Goal: Information Seeking & Learning: Learn about a topic

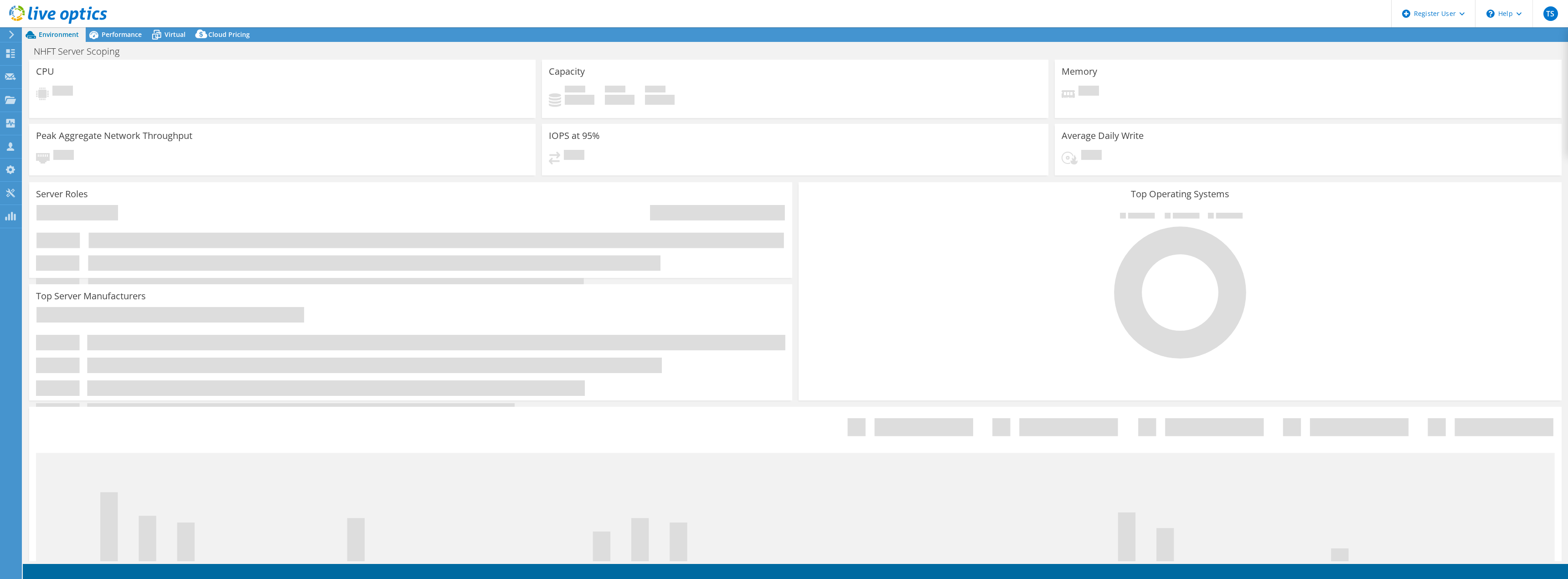
select select "USD"
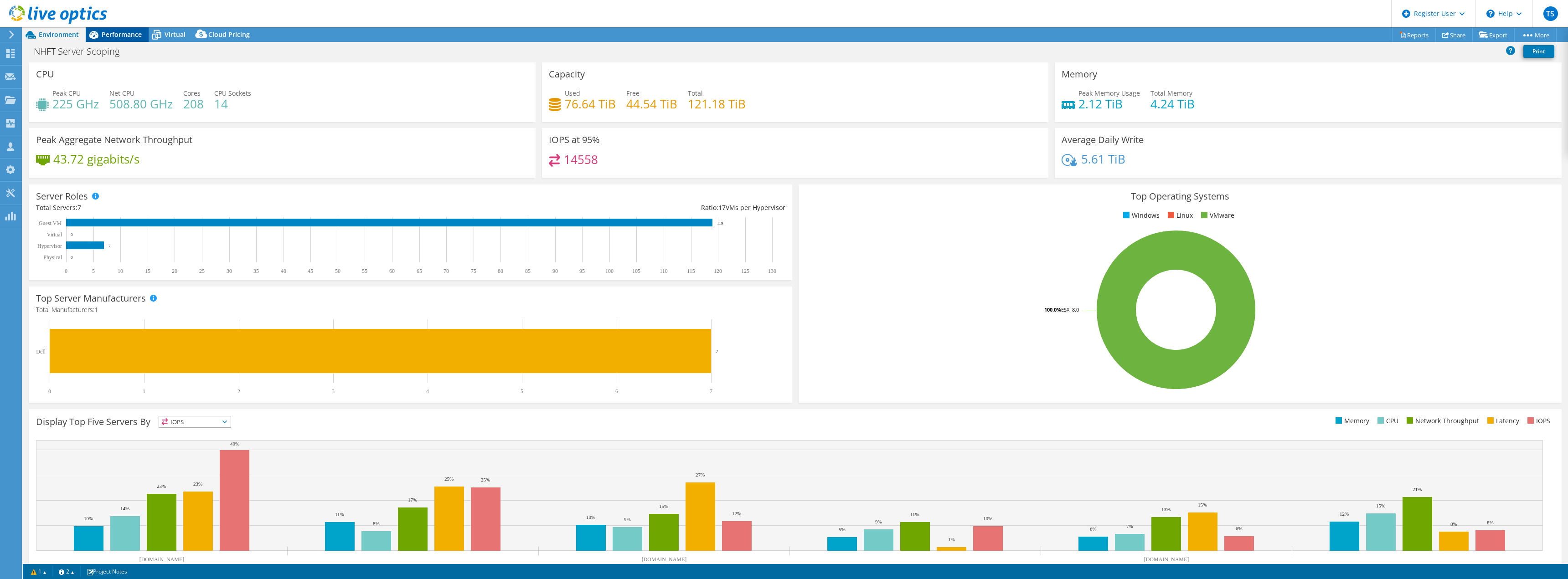
click at [138, 32] on span "Performance" at bounding box center [122, 34] width 40 height 9
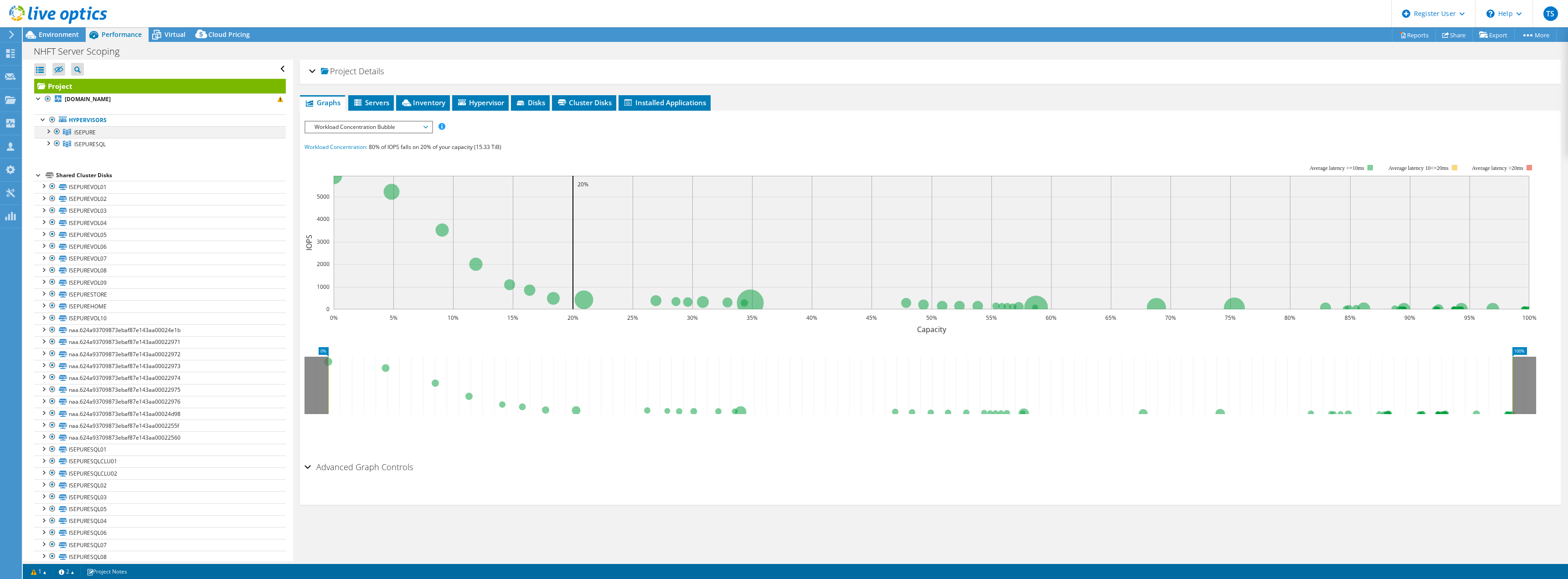
click at [49, 133] on div at bounding box center [47, 130] width 9 height 9
click at [46, 191] on div at bounding box center [47, 190] width 9 height 9
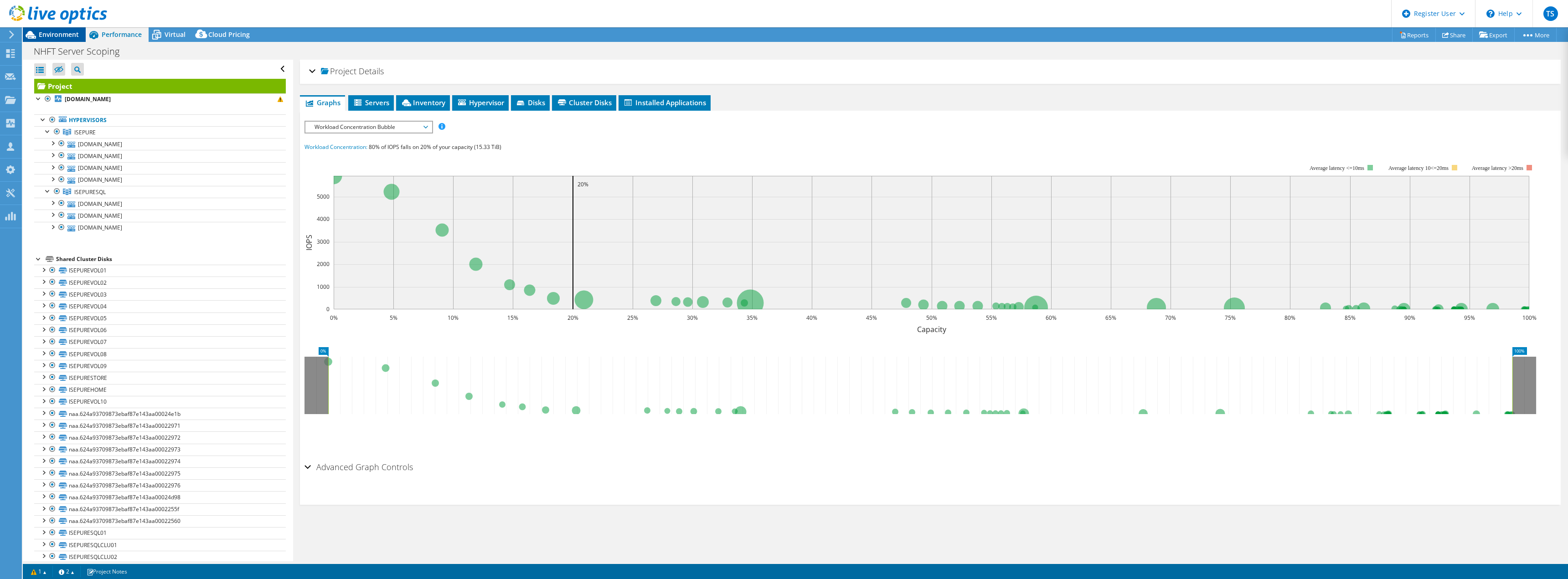
click at [66, 38] on span "Environment" at bounding box center [59, 34] width 40 height 9
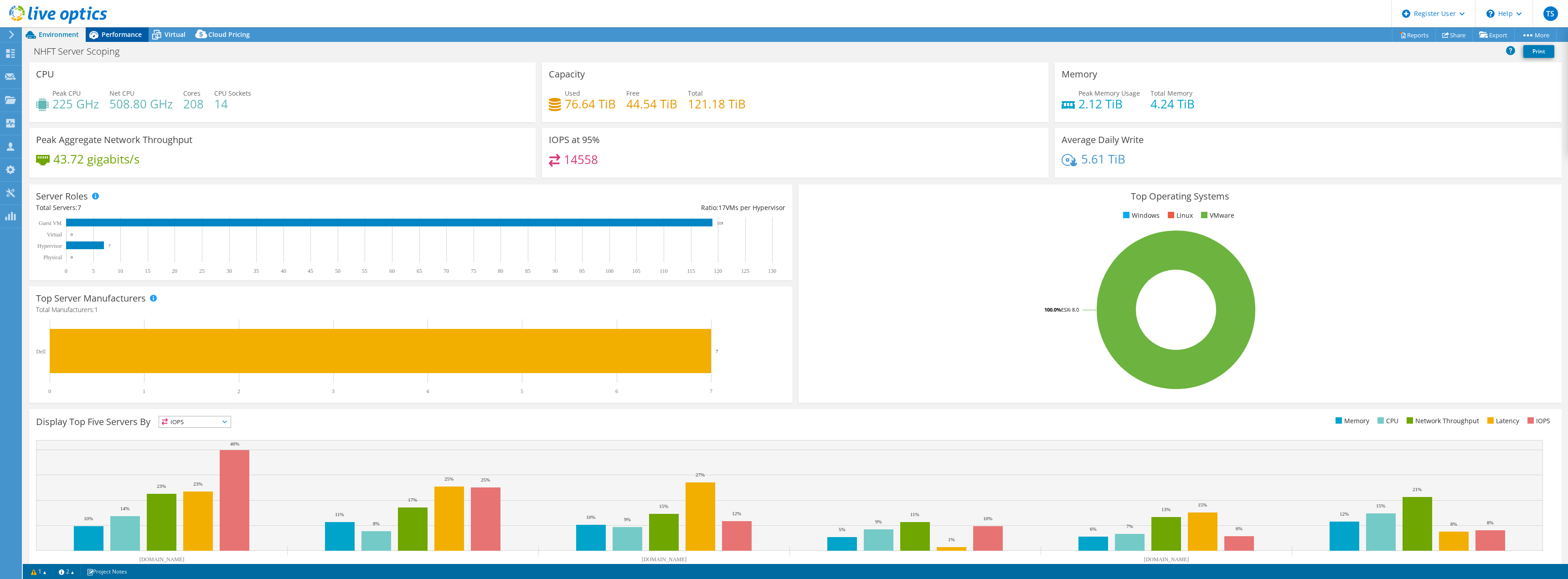
click at [111, 39] on div "Performance" at bounding box center [117, 35] width 63 height 15
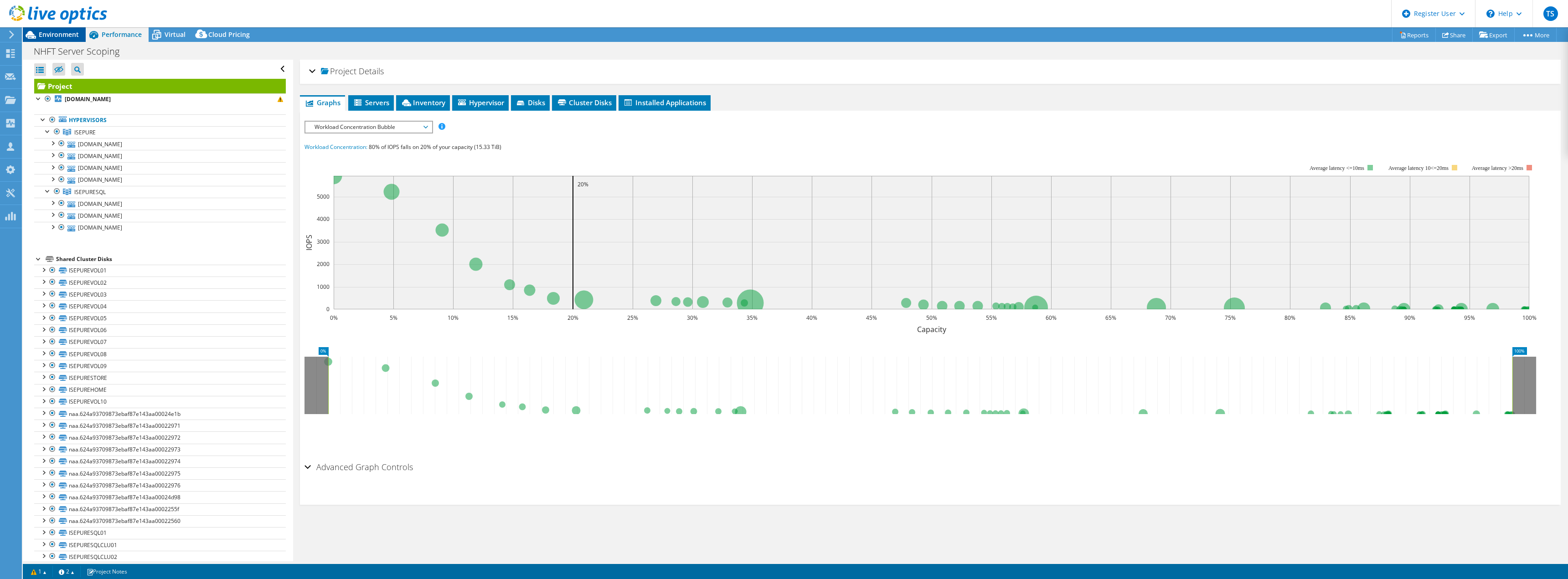
click at [75, 30] on div "TS Dell User Tom Shepherd Tom.Shepherd@Dell.com Dell My Profile Log Out \n Help…" at bounding box center [784, 290] width 1568 height 579
click at [74, 33] on span "Environment" at bounding box center [59, 34] width 40 height 9
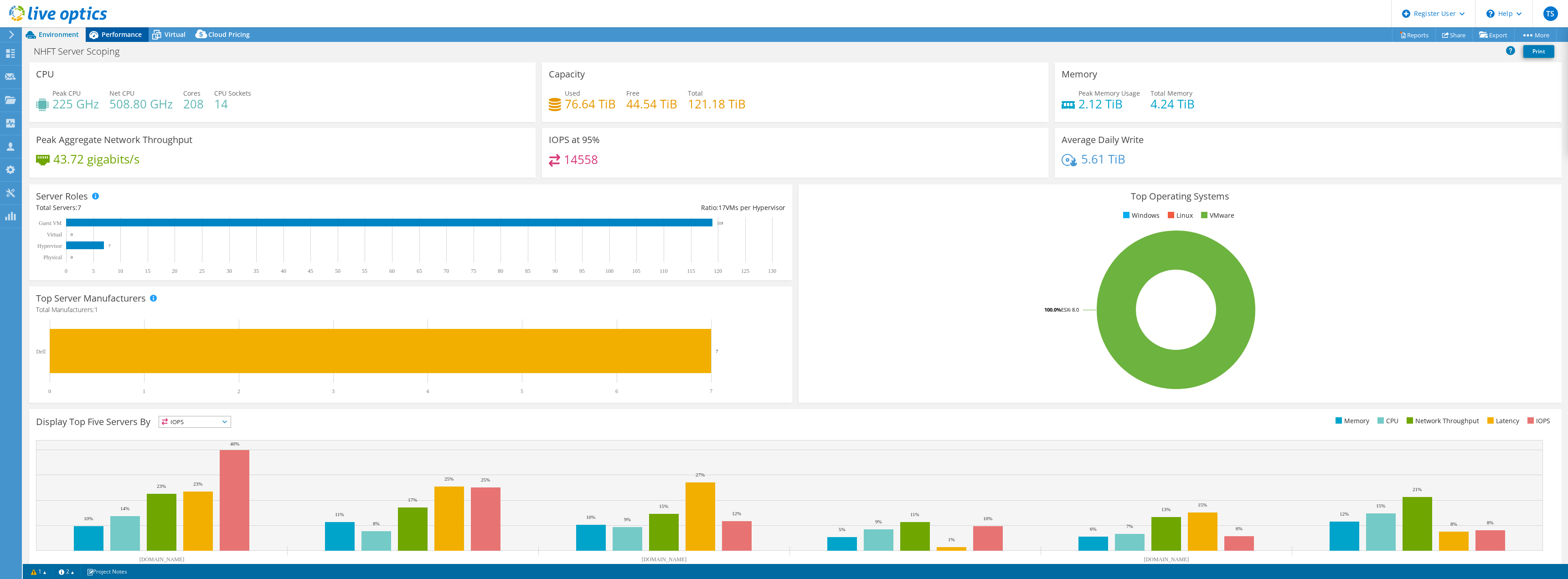
click at [137, 30] on div "Performance" at bounding box center [117, 35] width 63 height 15
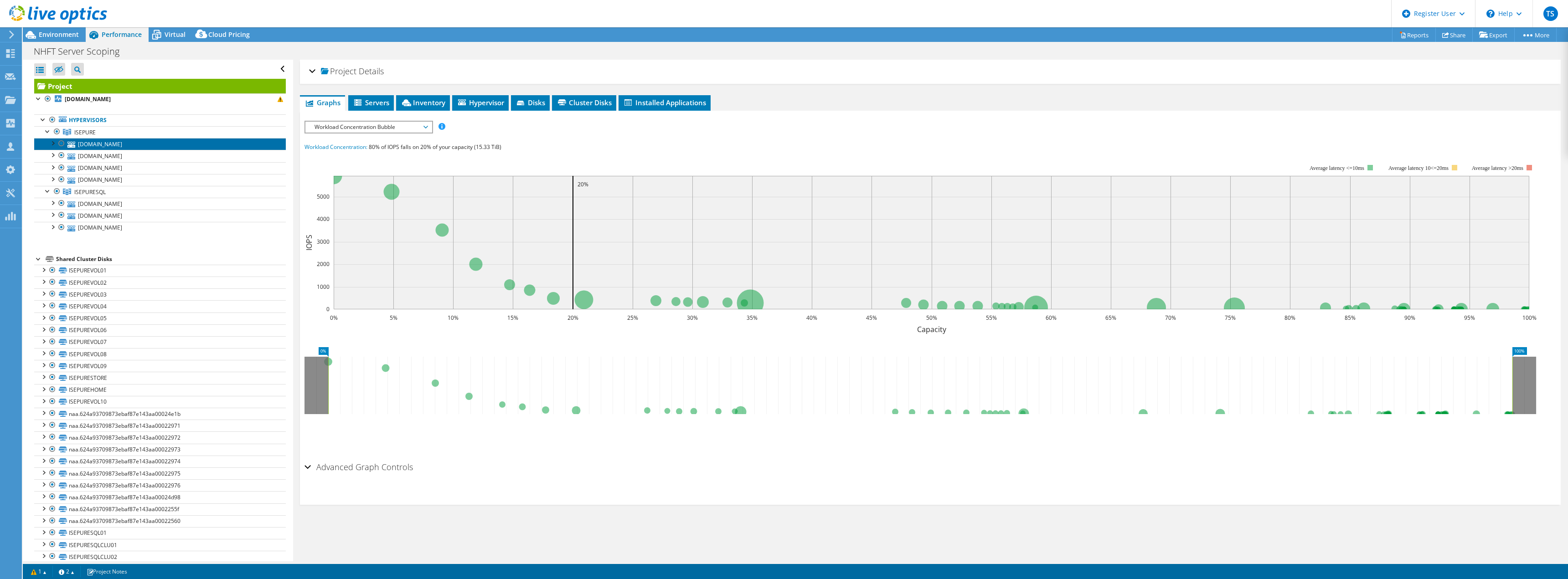
click at [146, 139] on link "iseesx01.ad-nnhs.northants.nhs.uk" at bounding box center [159, 144] width 251 height 12
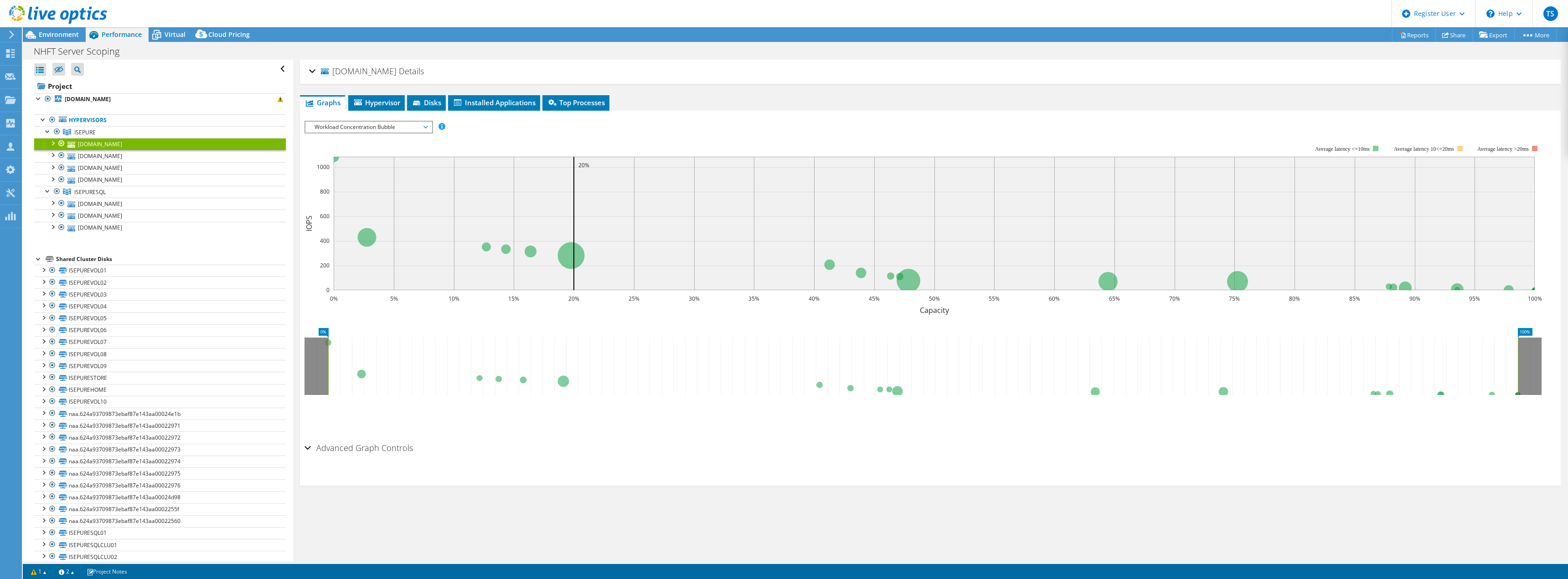
click at [306, 75] on div "iseesx01.ad-nnhs.northants.nhs.uk Details Operating System VMware ESXi 8.0.3 bu…" at bounding box center [930, 72] width 1261 height 24
click at [310, 74] on div "iseesx01.ad-nnhs.northants.nhs.uk Details" at bounding box center [930, 72] width 1242 height 19
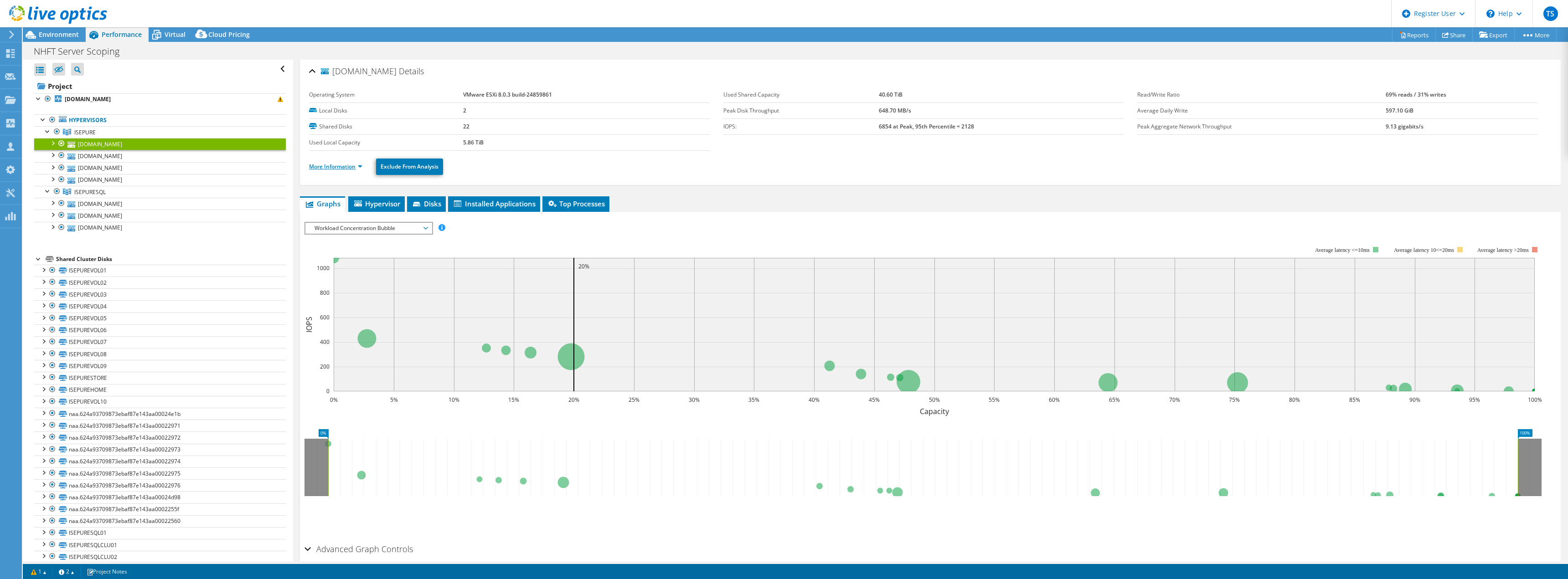
click at [341, 164] on link "More Information" at bounding box center [336, 166] width 54 height 8
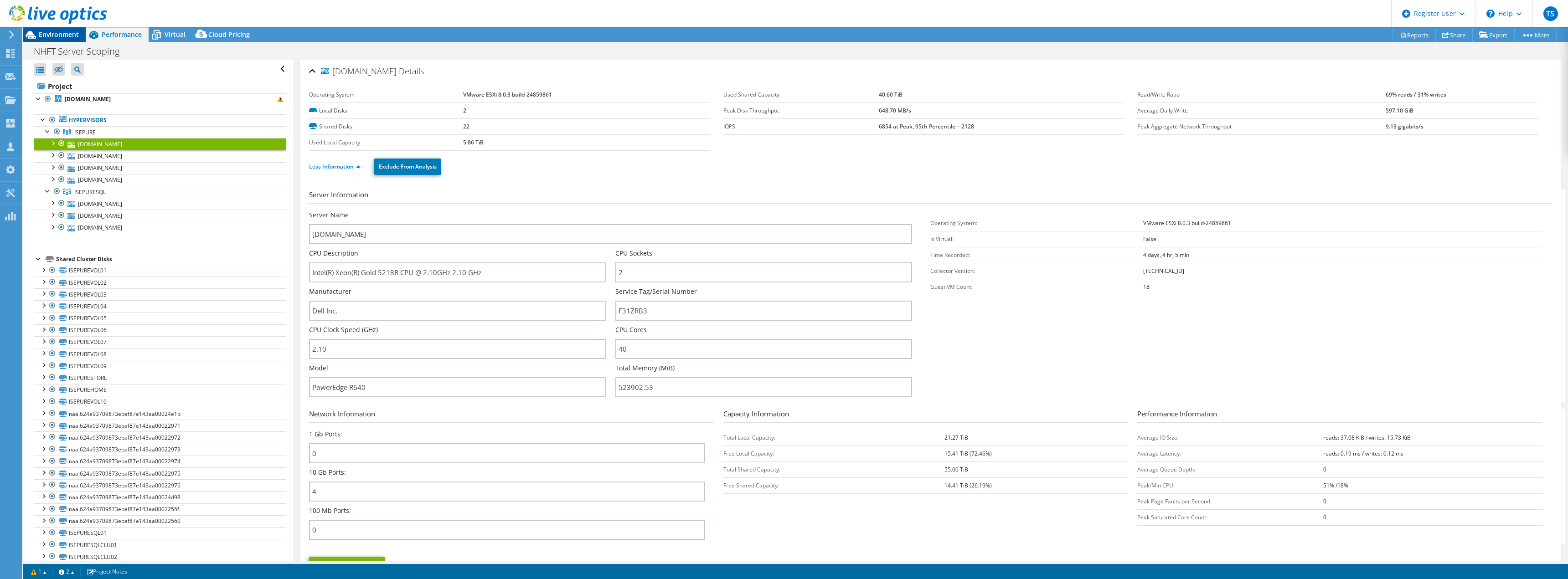
click at [74, 37] on span "Environment" at bounding box center [59, 34] width 40 height 9
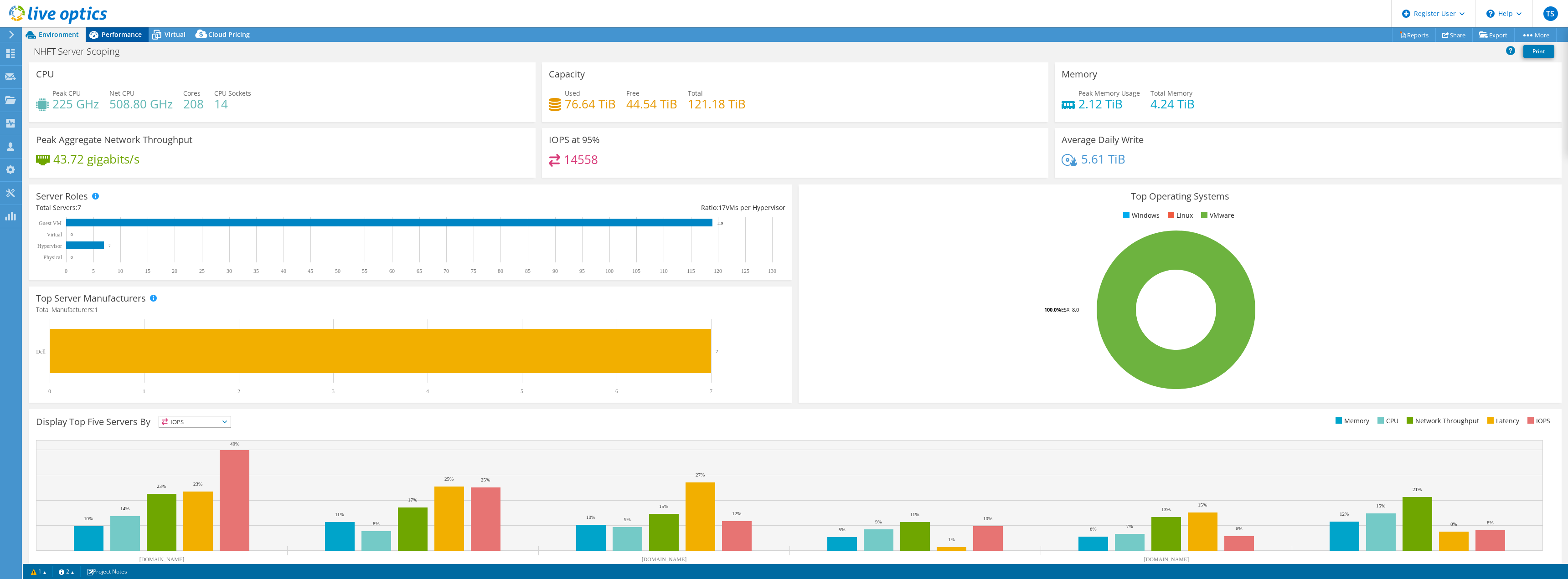
click at [125, 32] on span "Performance" at bounding box center [122, 34] width 40 height 9
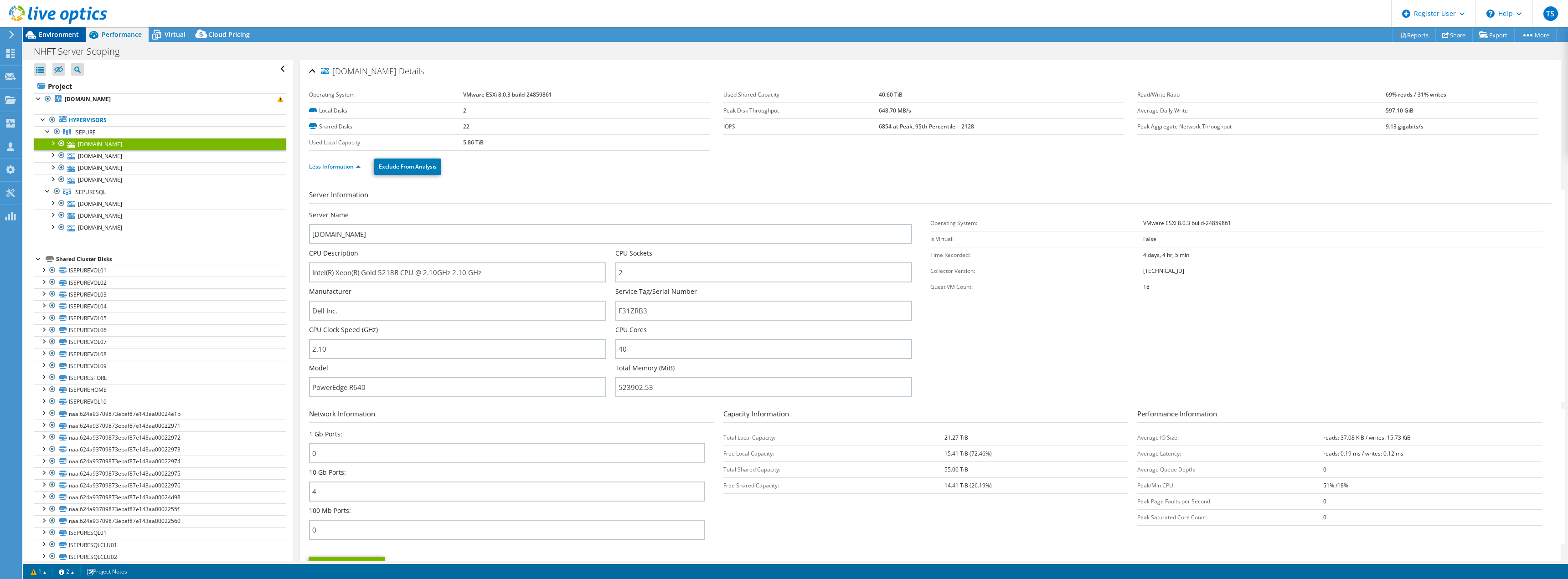
click at [64, 35] on span "Environment" at bounding box center [59, 34] width 40 height 9
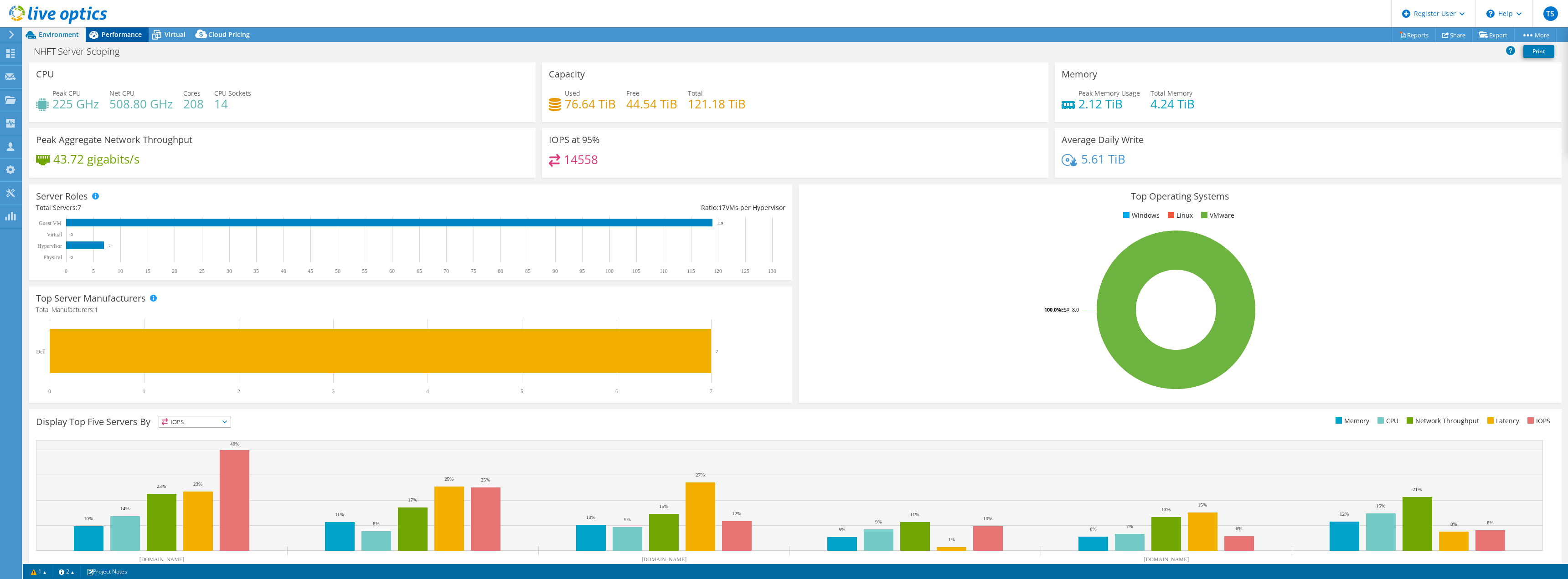
click at [130, 32] on span "Performance" at bounding box center [122, 34] width 40 height 9
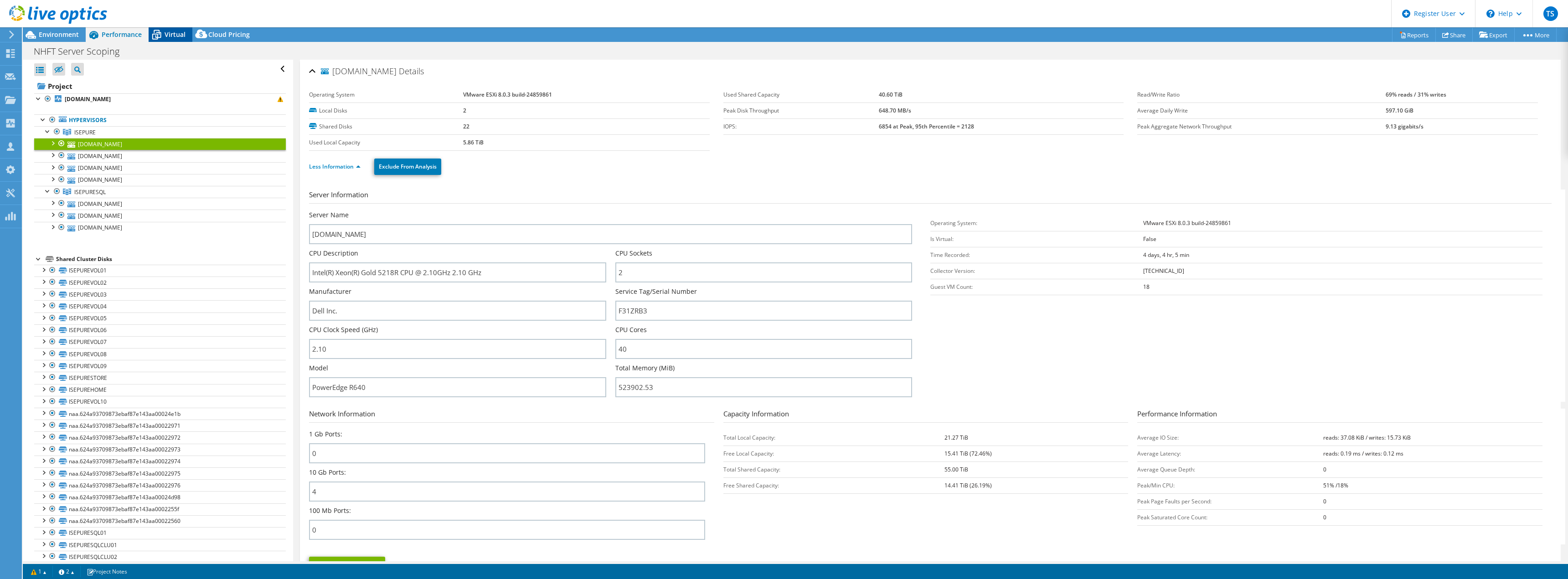
click at [163, 40] on icon at bounding box center [156, 35] width 16 height 16
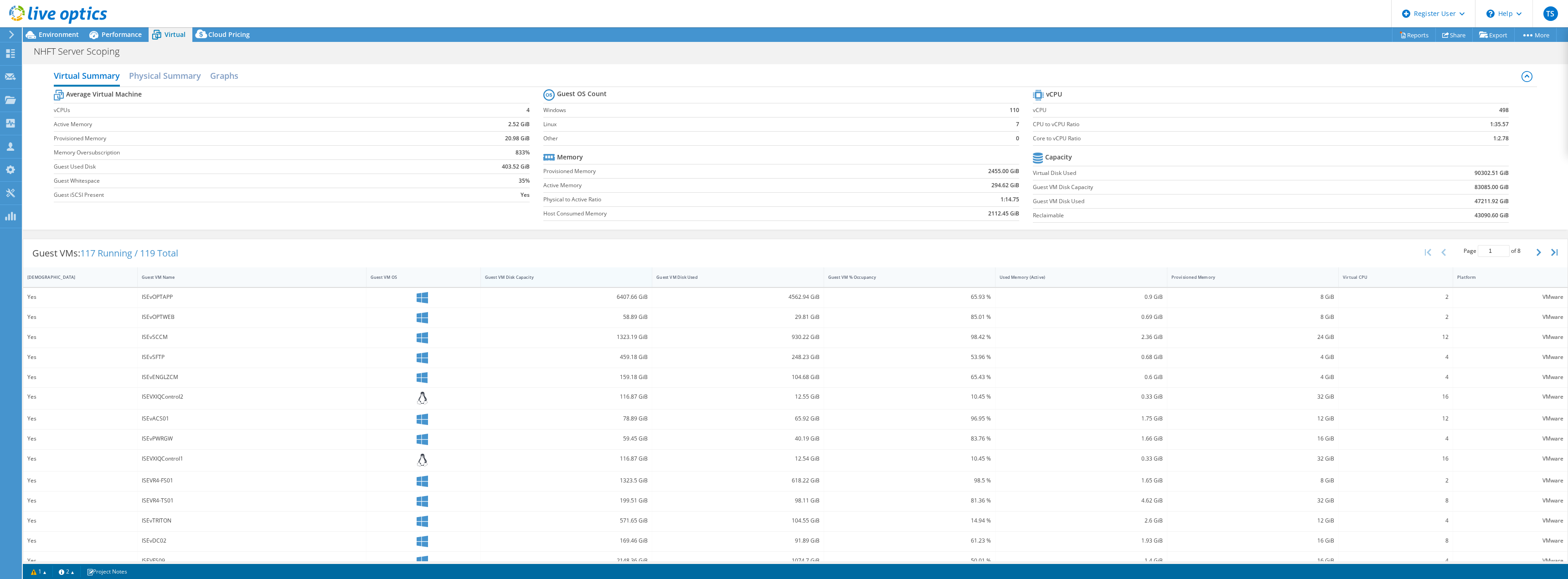
click at [609, 280] on div "Guest VM Disk Capacity" at bounding box center [561, 277] width 160 height 14
drag, startPoint x: 609, startPoint y: 296, endPoint x: 645, endPoint y: 307, distance: 37.6
click at [645, 307] on div "10340.36 GiB" at bounding box center [567, 297] width 172 height 19
drag, startPoint x: 614, startPoint y: 316, endPoint x: 648, endPoint y: 299, distance: 38.0
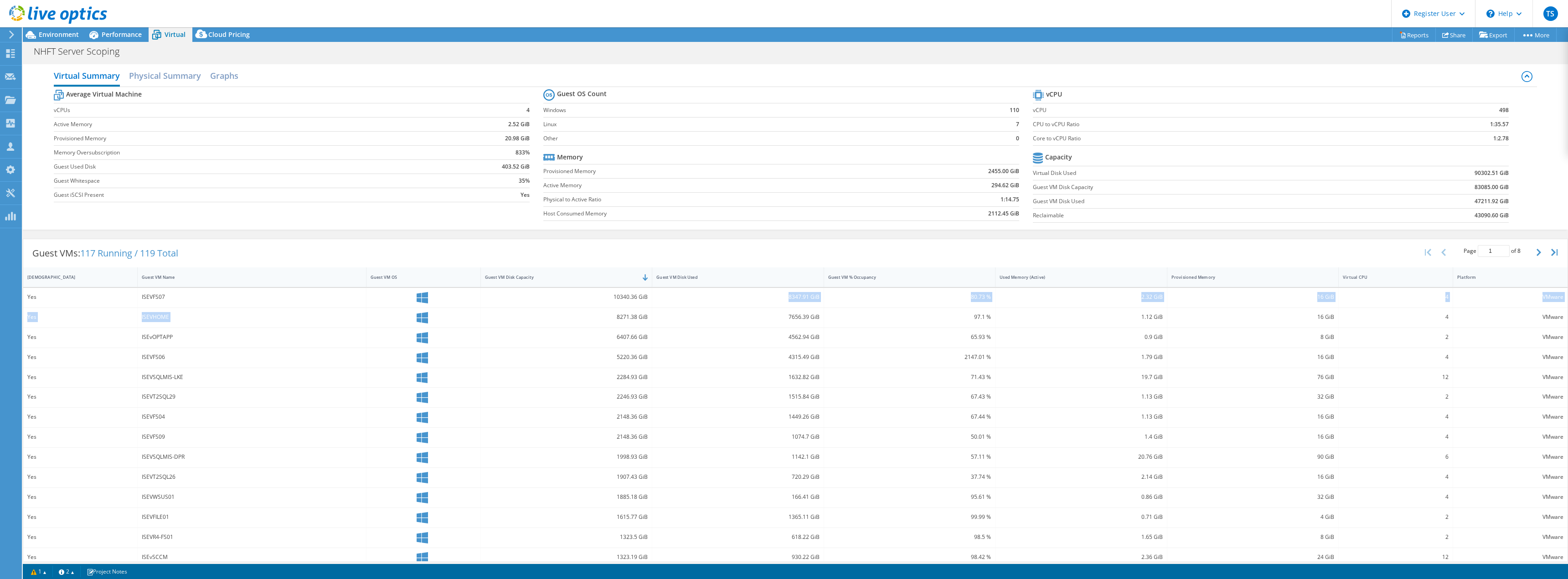
click at [648, 299] on div "Yes ISEVFS07 10340.36 GiB 8347.91 GiB 80.73 % 2.32 GiB 16 GiB 4 VMware Yes ISEV…" at bounding box center [795, 437] width 1544 height 300
click at [653, 308] on div "7656.39 GiB" at bounding box center [738, 317] width 172 height 19
click at [59, 30] on span "Environment" at bounding box center [59, 34] width 40 height 9
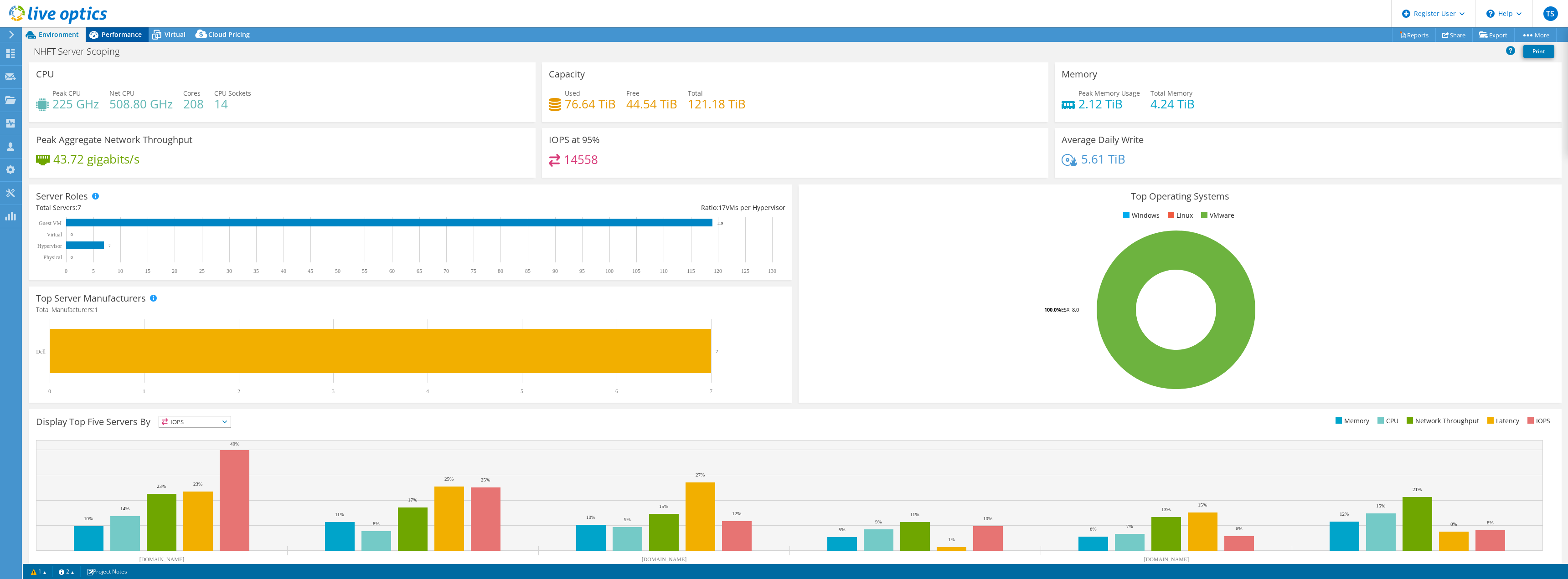
click at [126, 34] on span "Performance" at bounding box center [122, 34] width 40 height 9
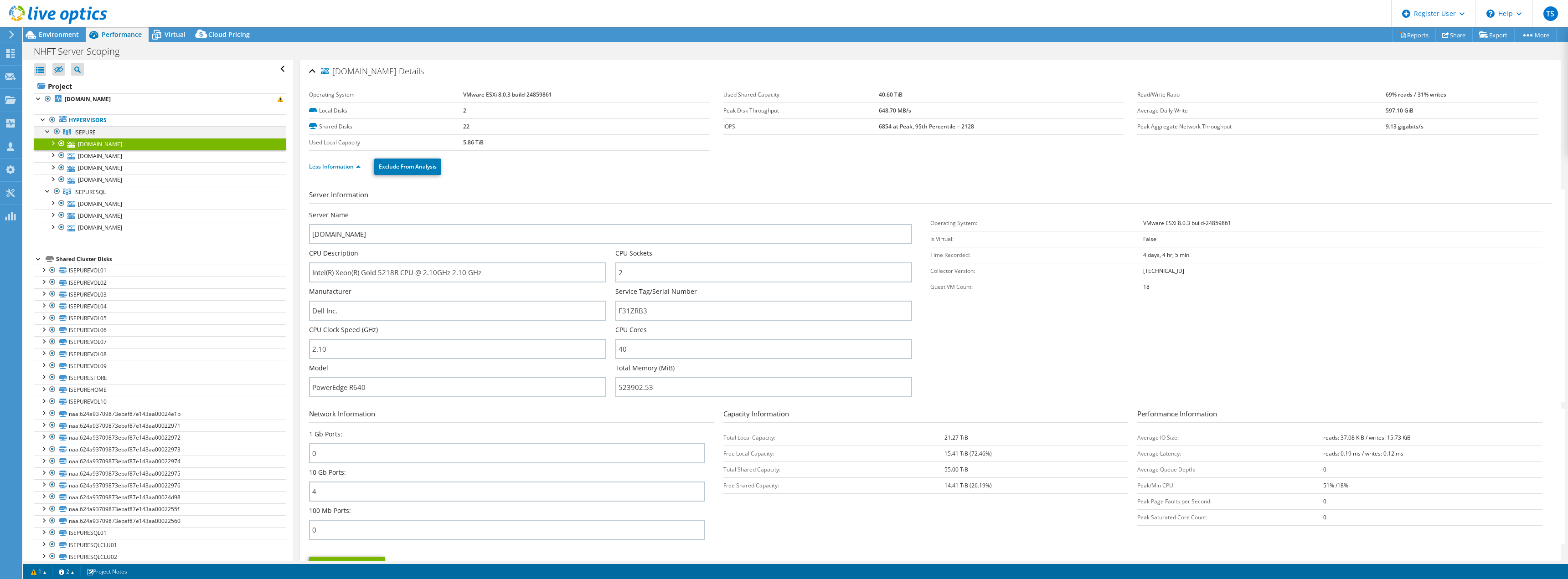
click at [55, 131] on div at bounding box center [57, 131] width 9 height 11
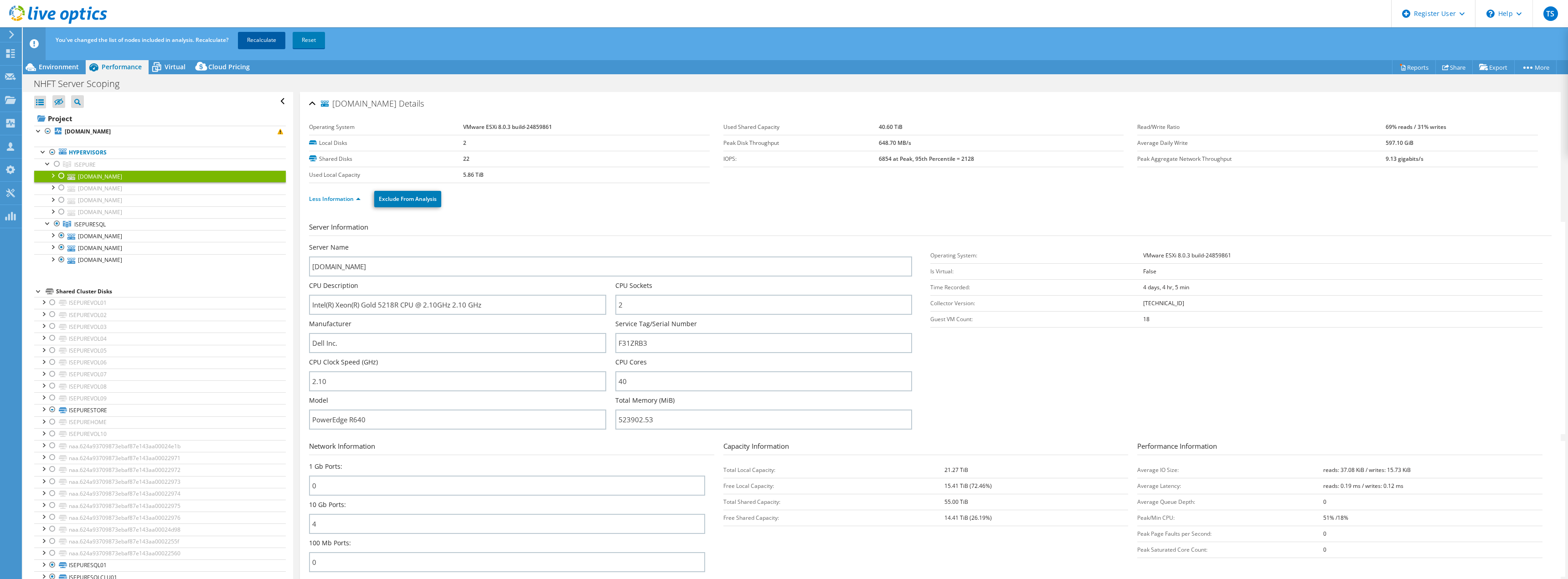
click at [273, 43] on link "Recalculate" at bounding box center [262, 40] width 47 height 16
click at [61, 66] on span "Environment" at bounding box center [59, 67] width 40 height 9
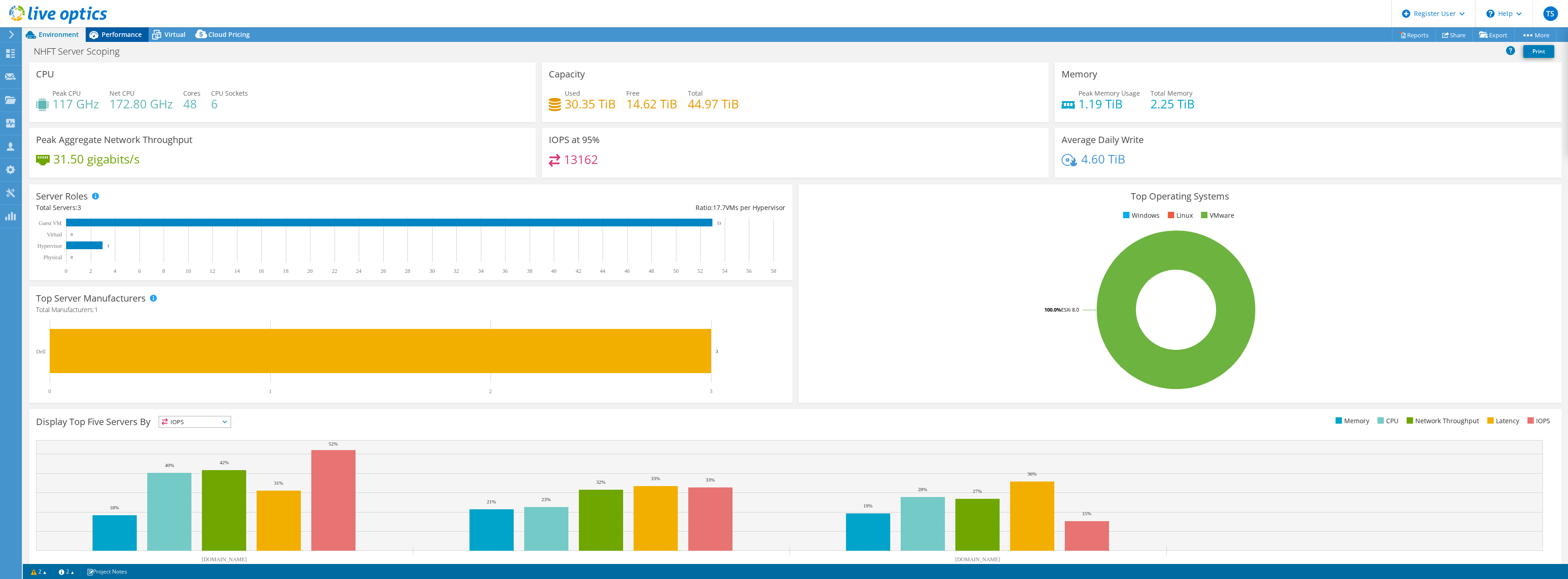
click at [110, 30] on div "Performance" at bounding box center [117, 35] width 63 height 15
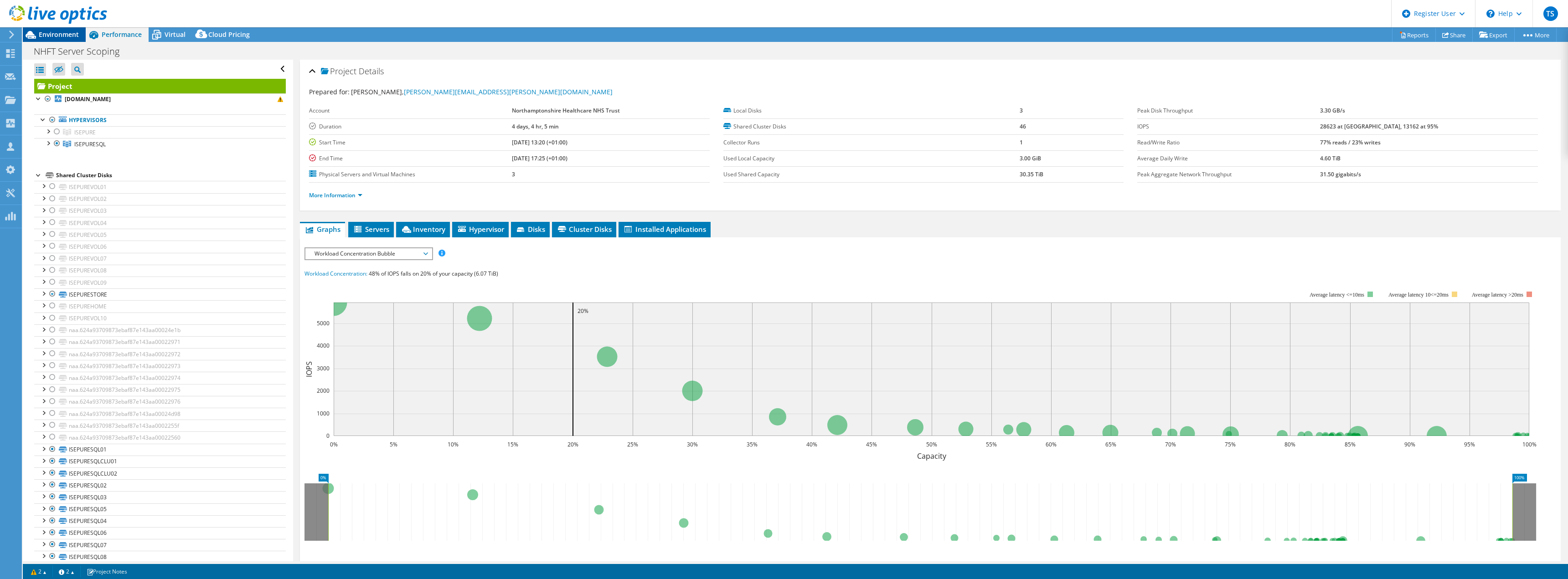
click at [65, 36] on span "Environment" at bounding box center [59, 34] width 40 height 9
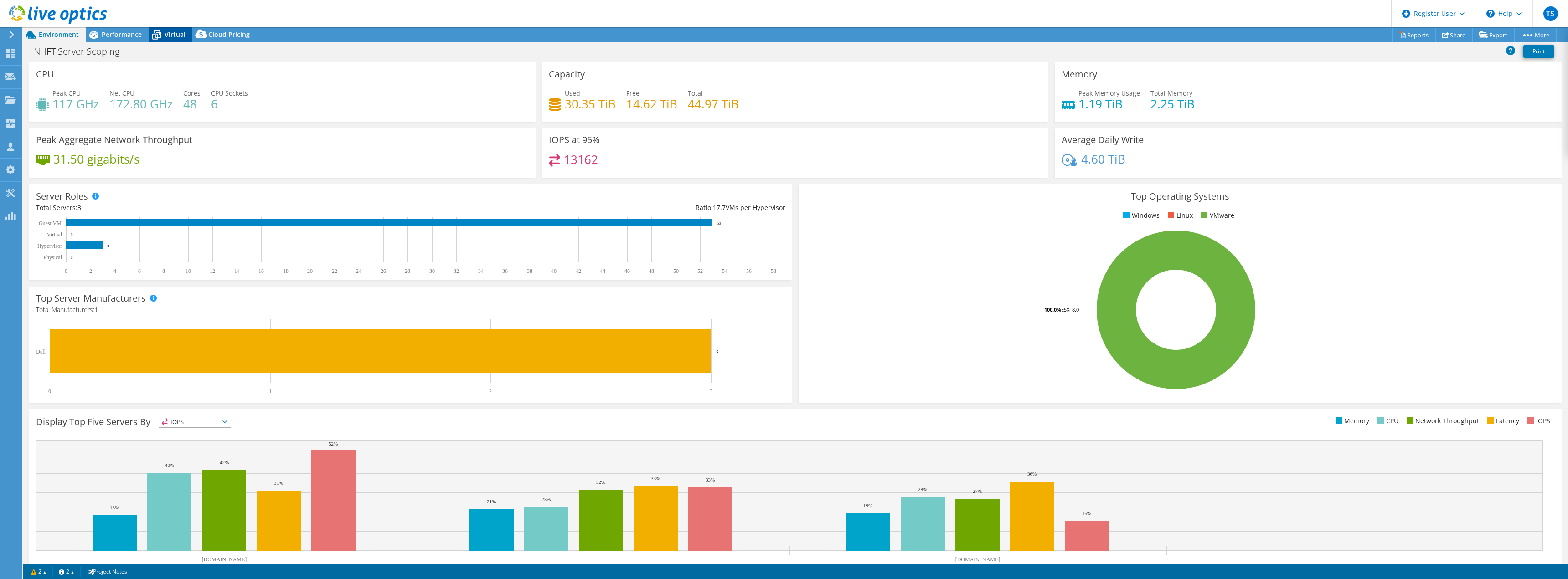
click at [153, 35] on icon at bounding box center [156, 35] width 16 height 16
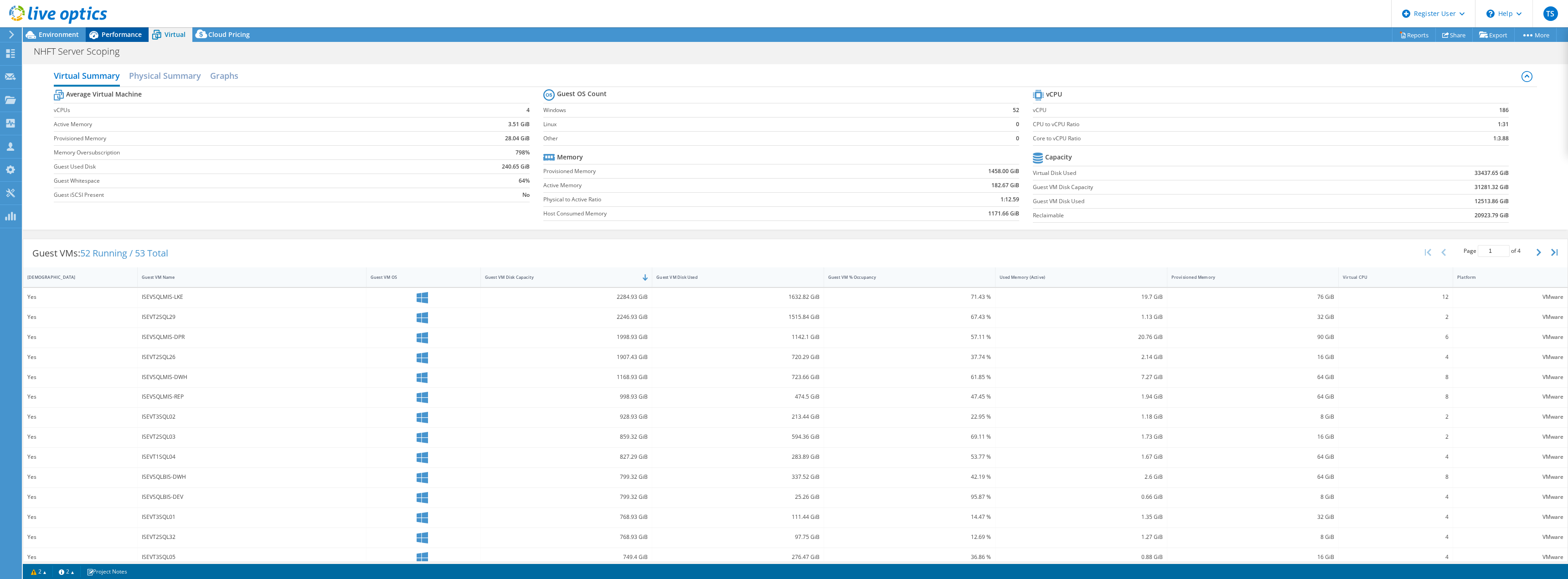
click at [126, 34] on span "Performance" at bounding box center [122, 34] width 40 height 9
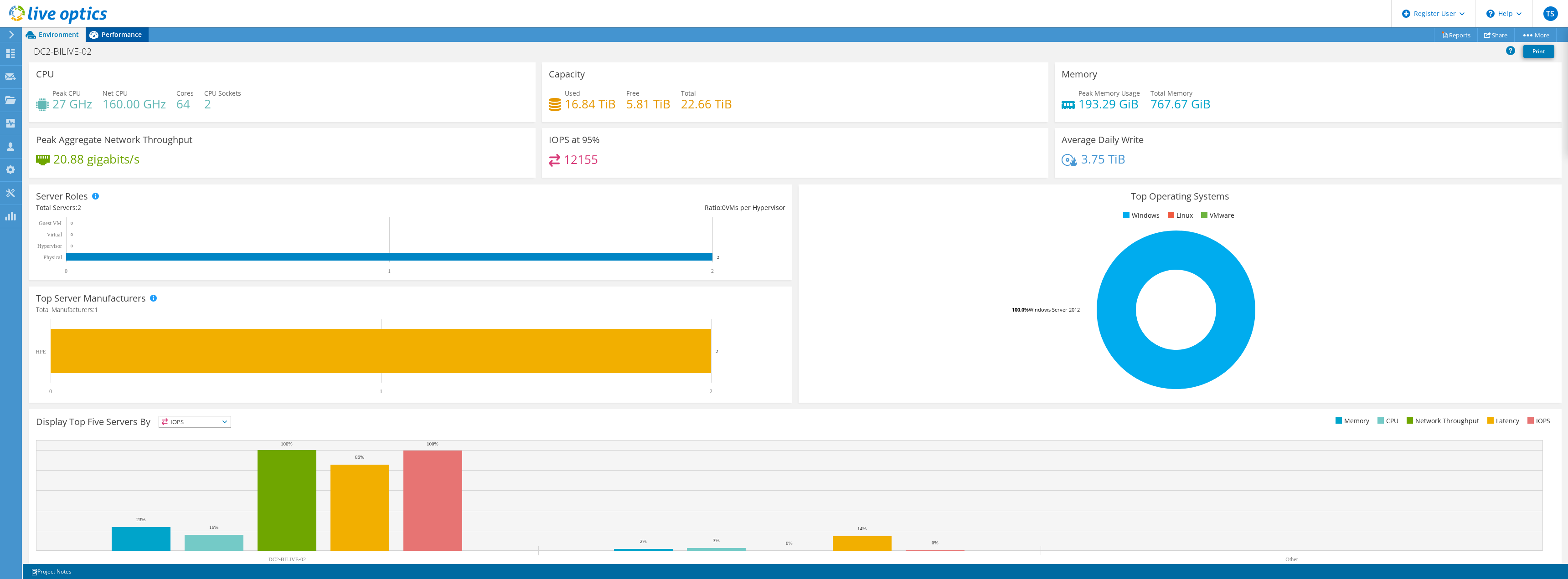
click at [109, 35] on span "Performance" at bounding box center [122, 34] width 40 height 9
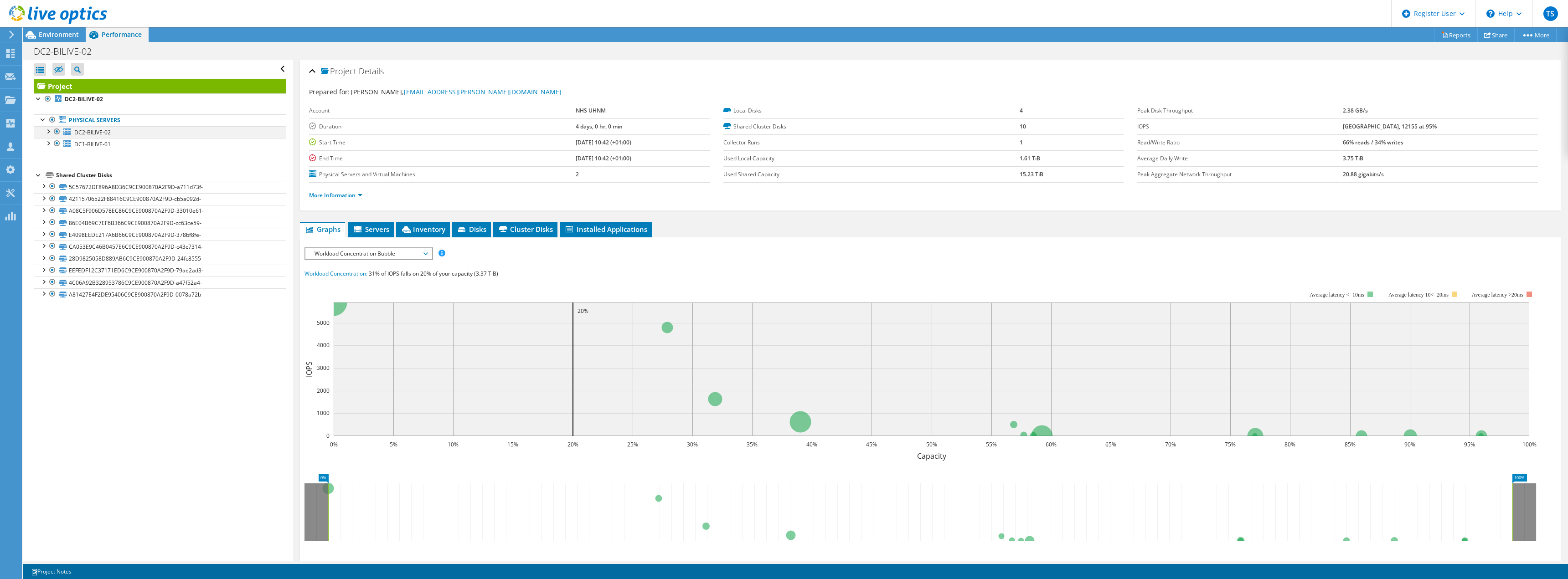
click at [47, 130] on div at bounding box center [47, 130] width 9 height 9
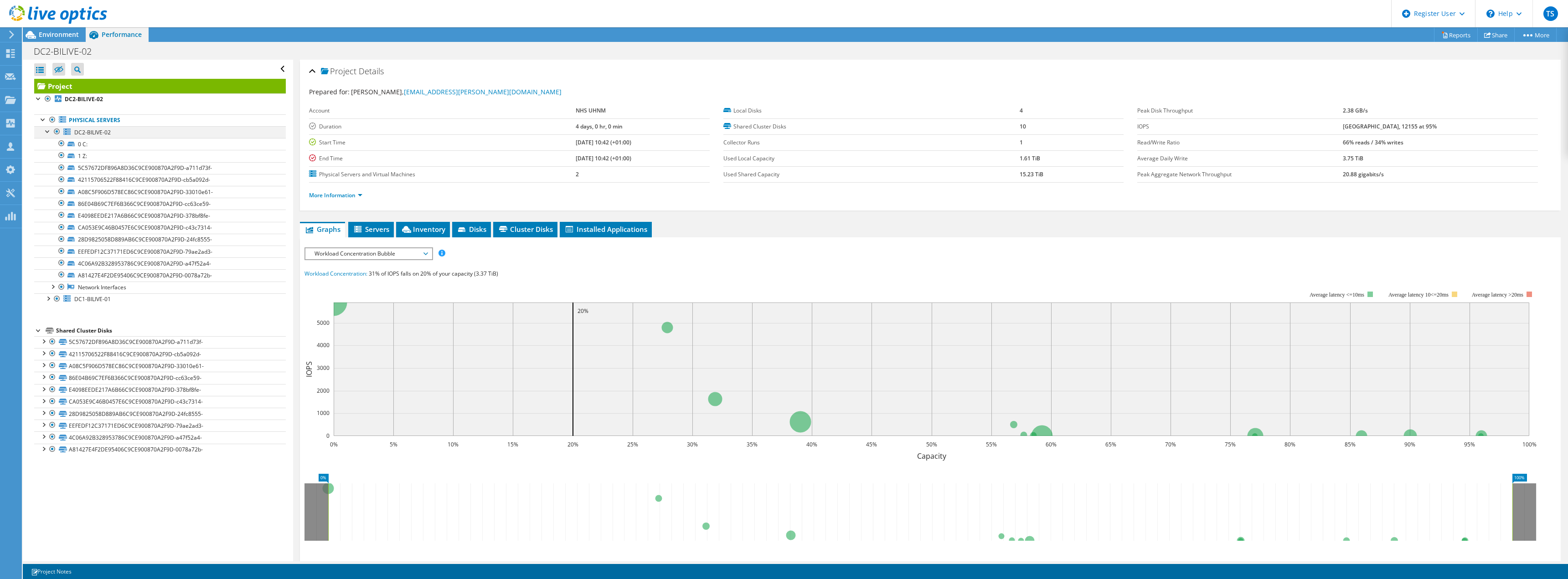
click at [50, 131] on div at bounding box center [47, 130] width 9 height 9
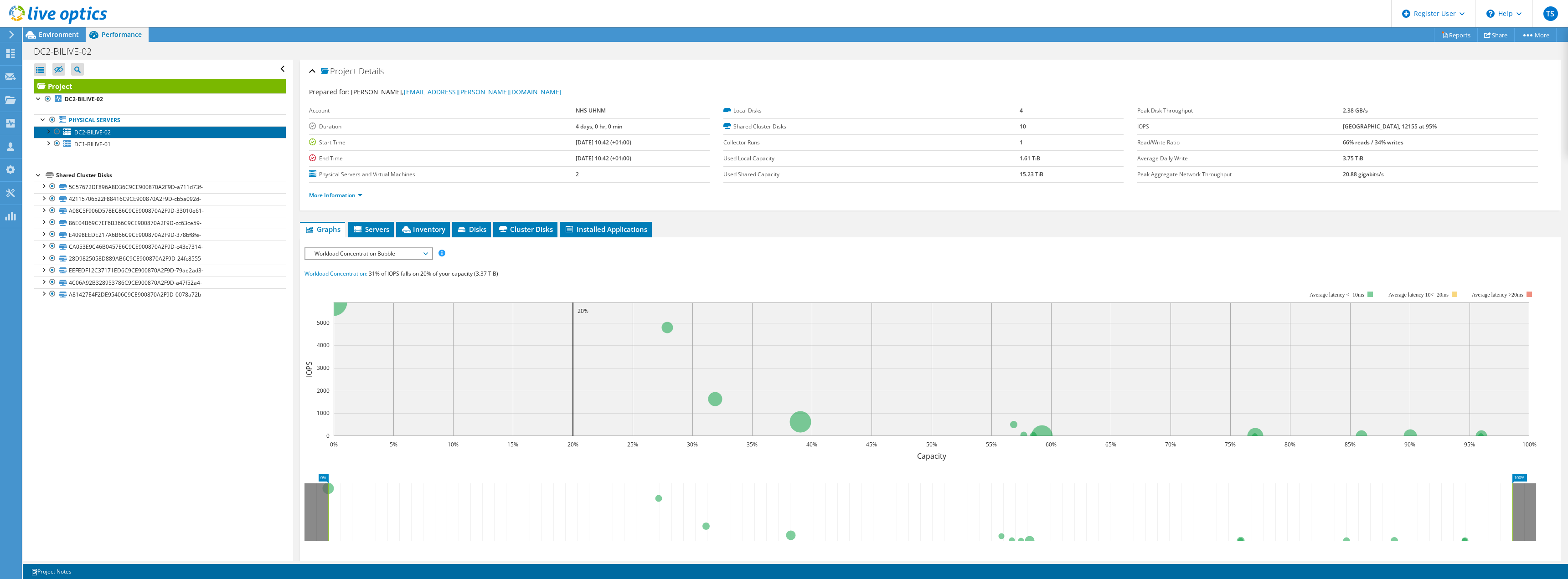
click at [101, 134] on span "DC2-BILIVE-02" at bounding box center [93, 132] width 37 height 8
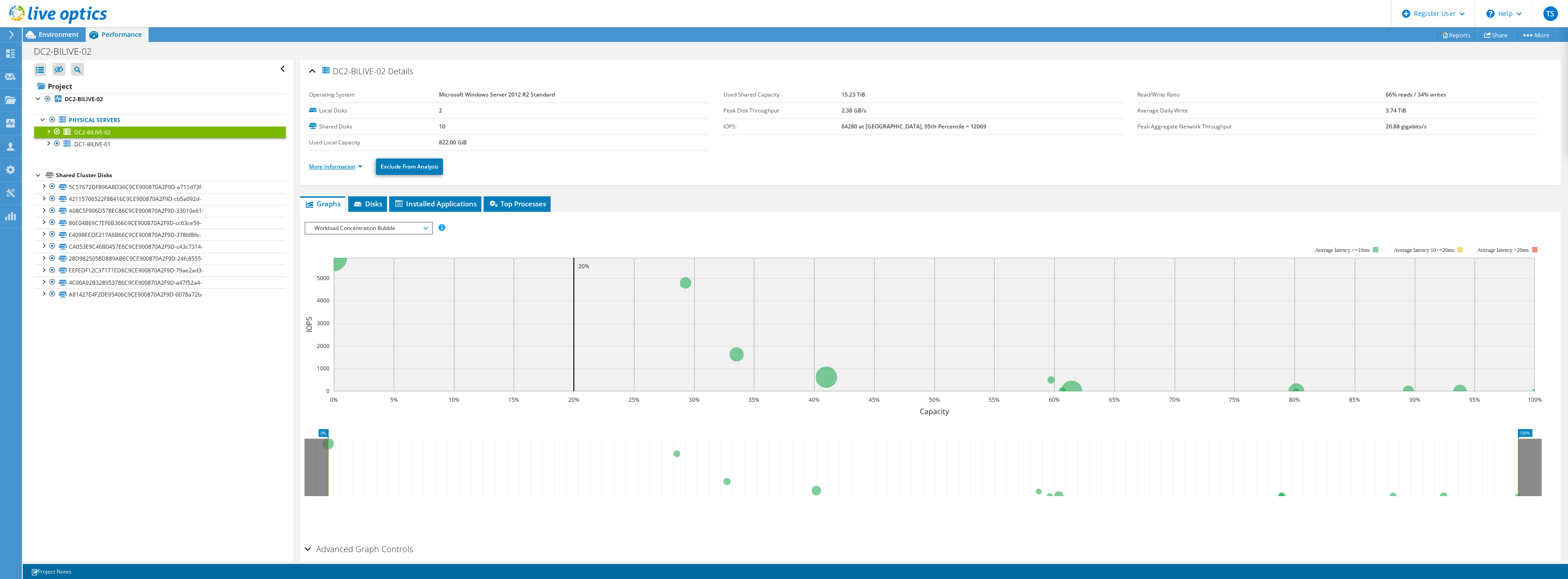
click at [343, 168] on link "More Information" at bounding box center [336, 166] width 54 height 8
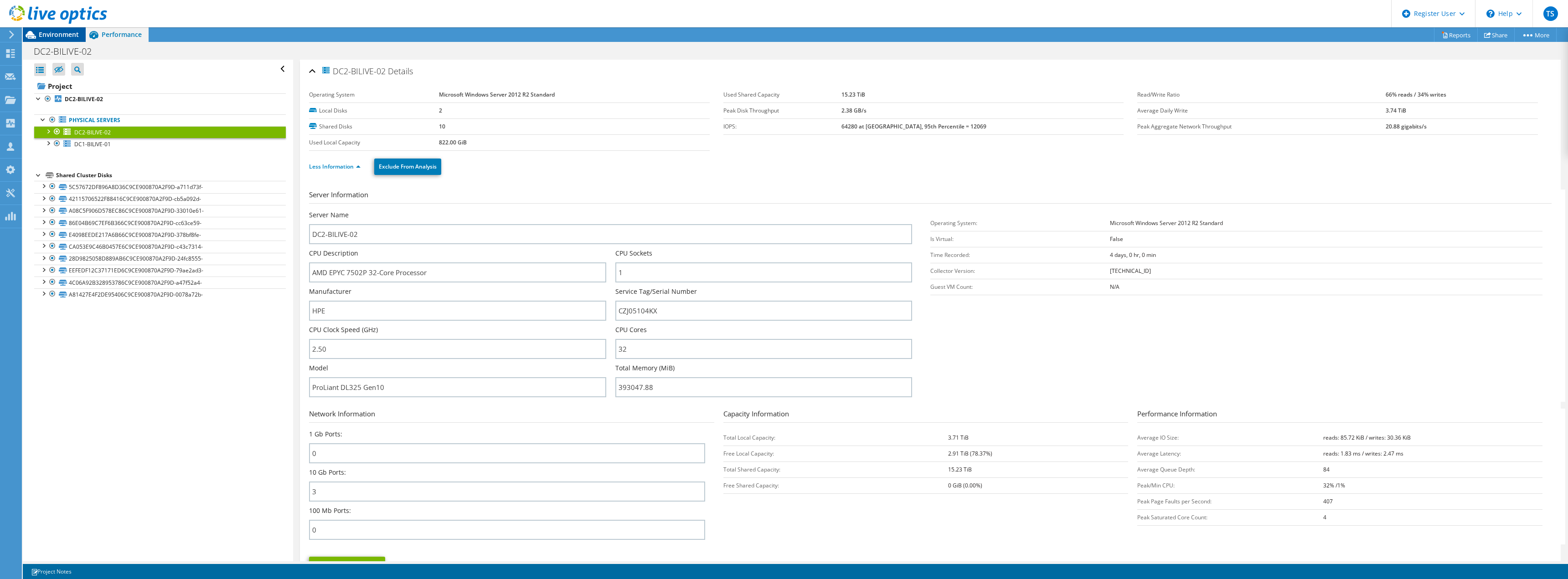
click at [60, 36] on span "Environment" at bounding box center [59, 34] width 40 height 9
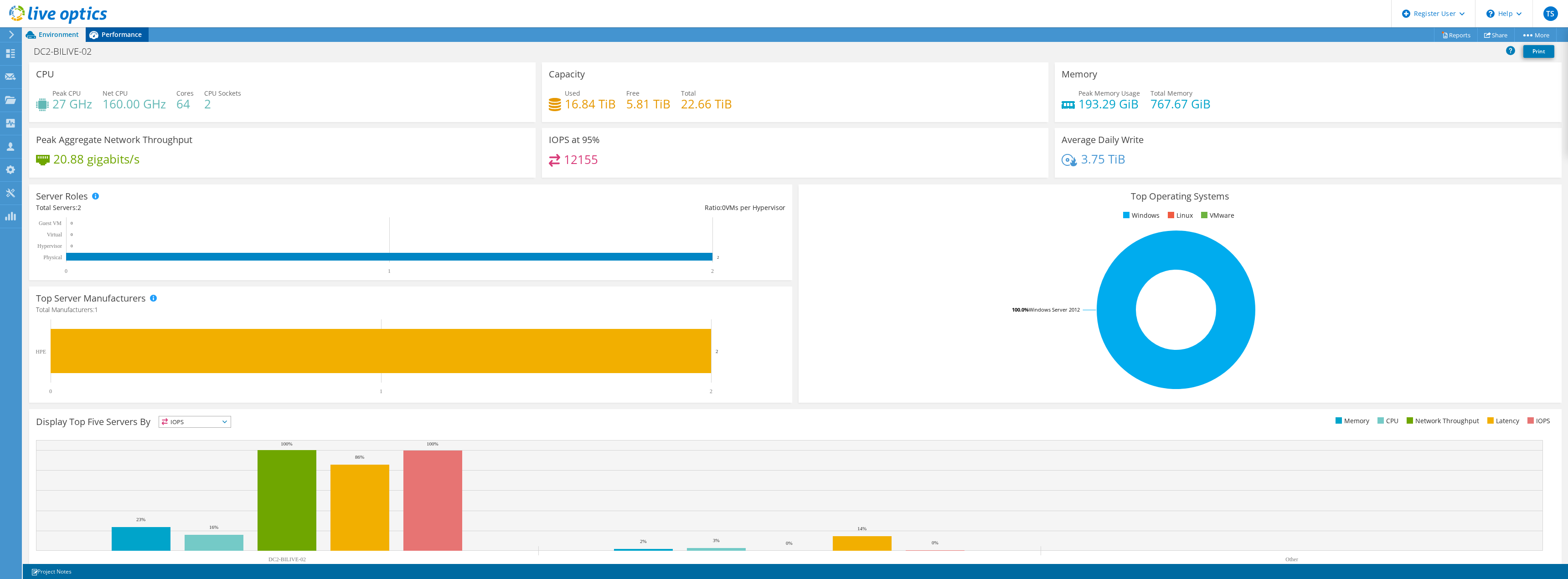
click at [116, 41] on div "Performance" at bounding box center [117, 35] width 63 height 15
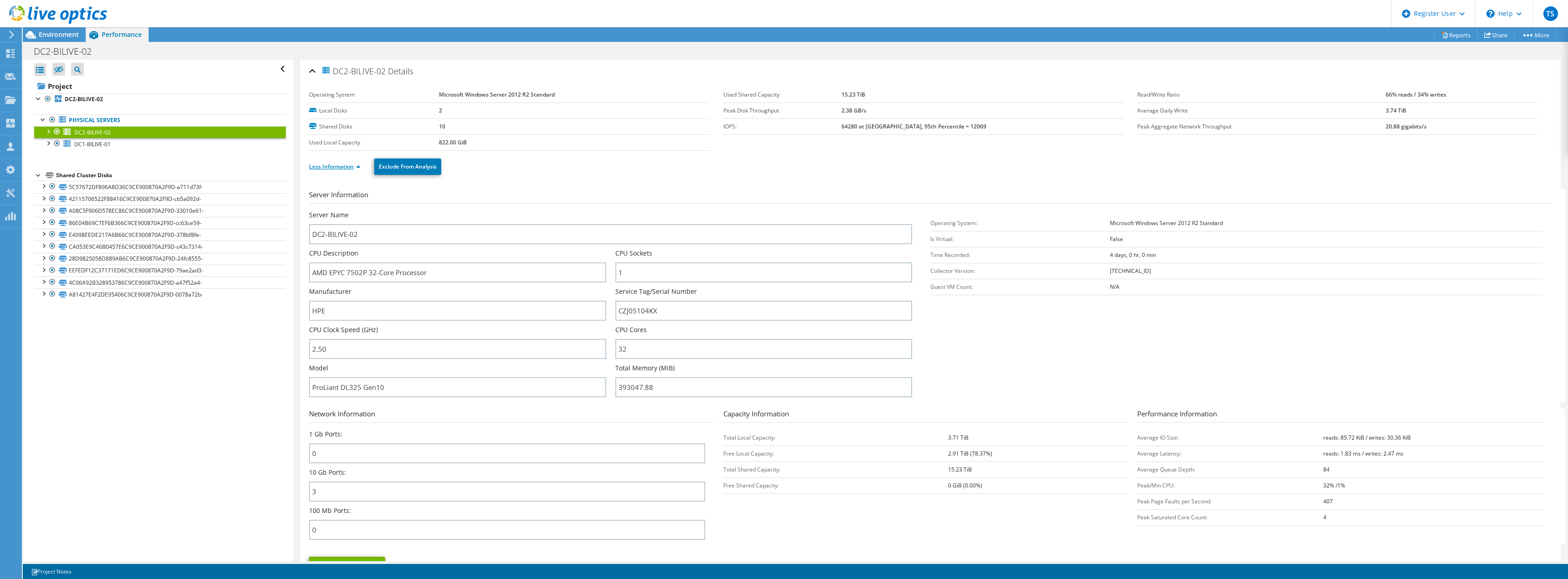
click at [342, 167] on link "Less Information" at bounding box center [335, 166] width 52 height 8
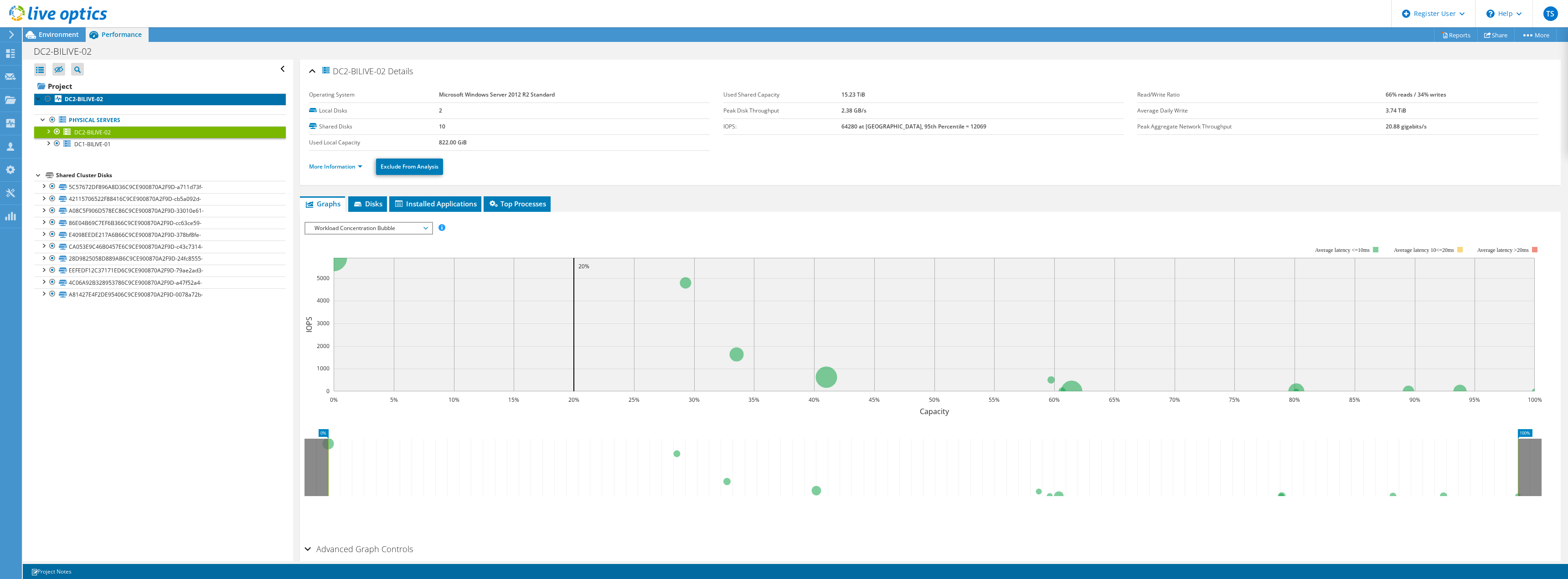
click at [89, 98] on b "DC2-BILIVE-02" at bounding box center [83, 99] width 38 height 8
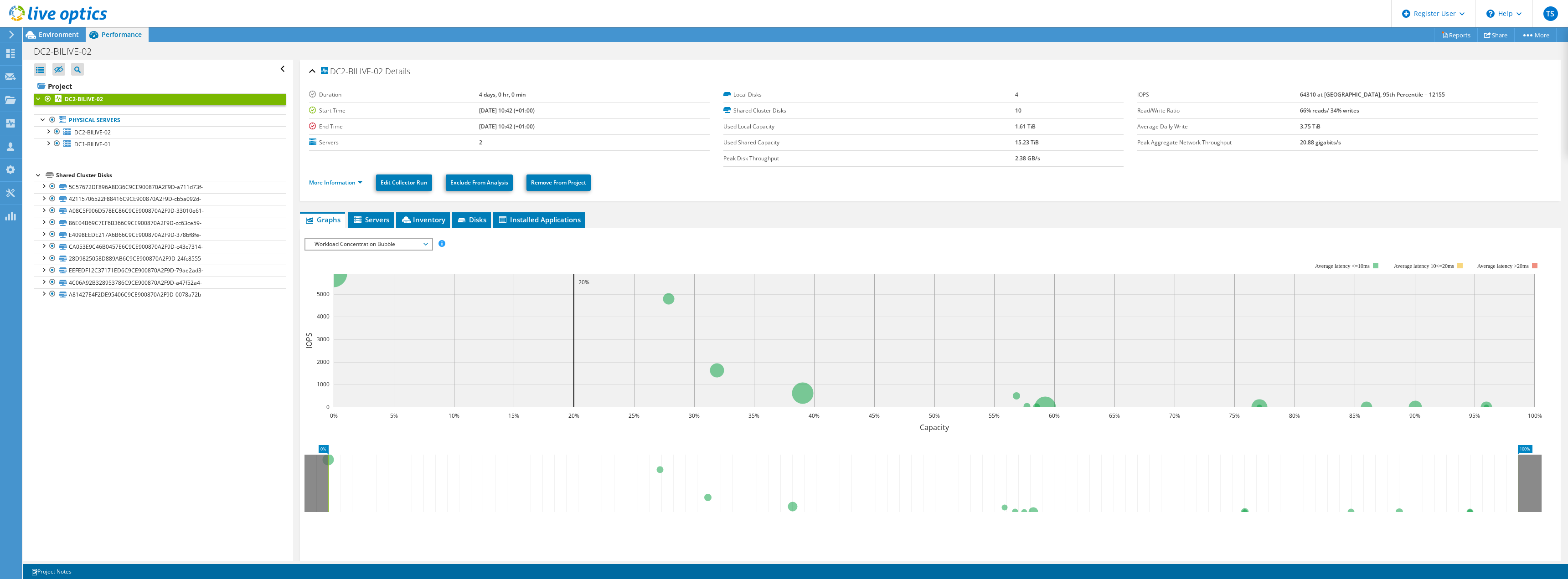
click at [397, 241] on span "Workload Concentration Bubble" at bounding box center [368, 244] width 117 height 11
click at [357, 307] on li "CPU Percentage" at bounding box center [368, 310] width 126 height 11
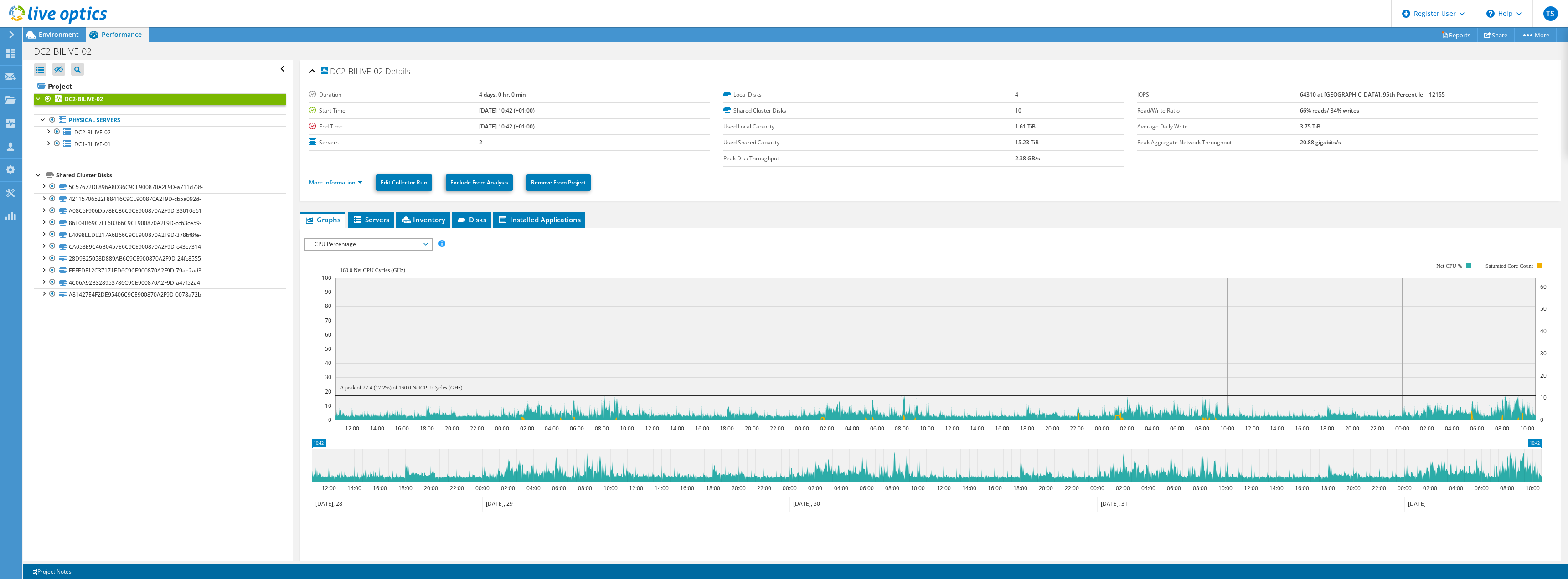
click at [1441, 234] on div "IOPS Disk Throughput IO Size Latency Queue Depth CPU Percentage Memory Page Fau…" at bounding box center [930, 394] width 1251 height 322
